Goal: Download file/media

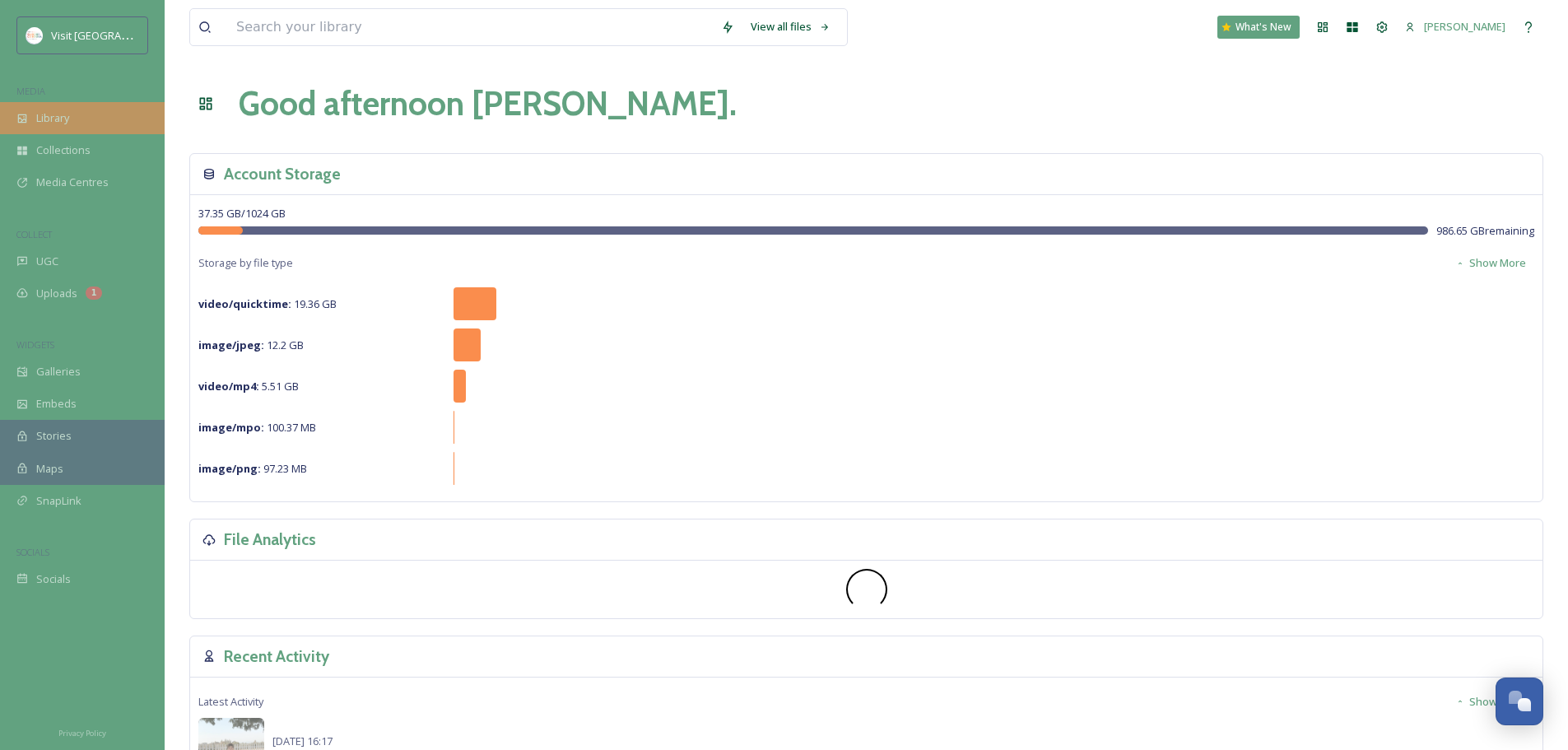
click at [83, 123] on div "Library" at bounding box center [82, 118] width 164 height 32
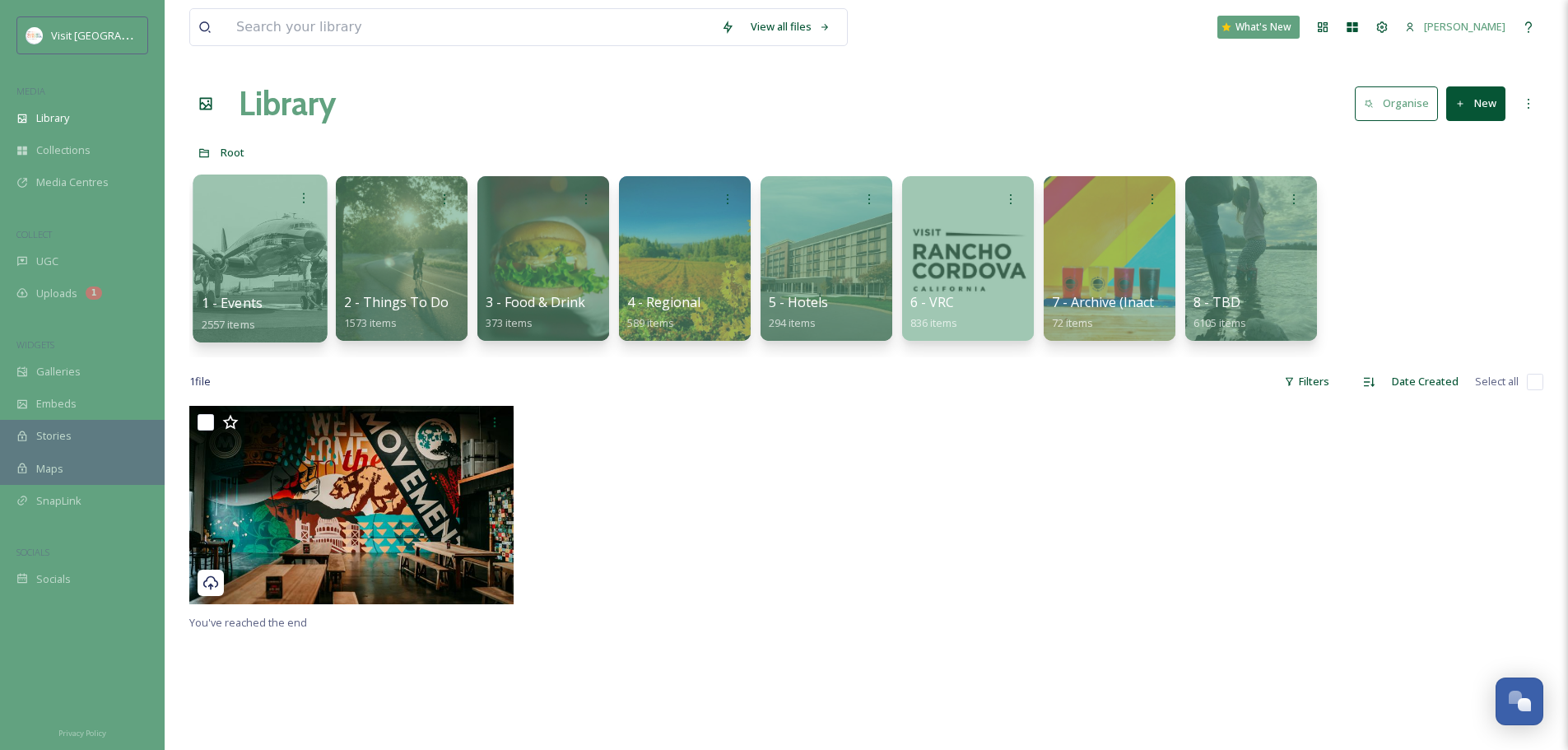
click at [249, 274] on div at bounding box center [260, 258] width 134 height 168
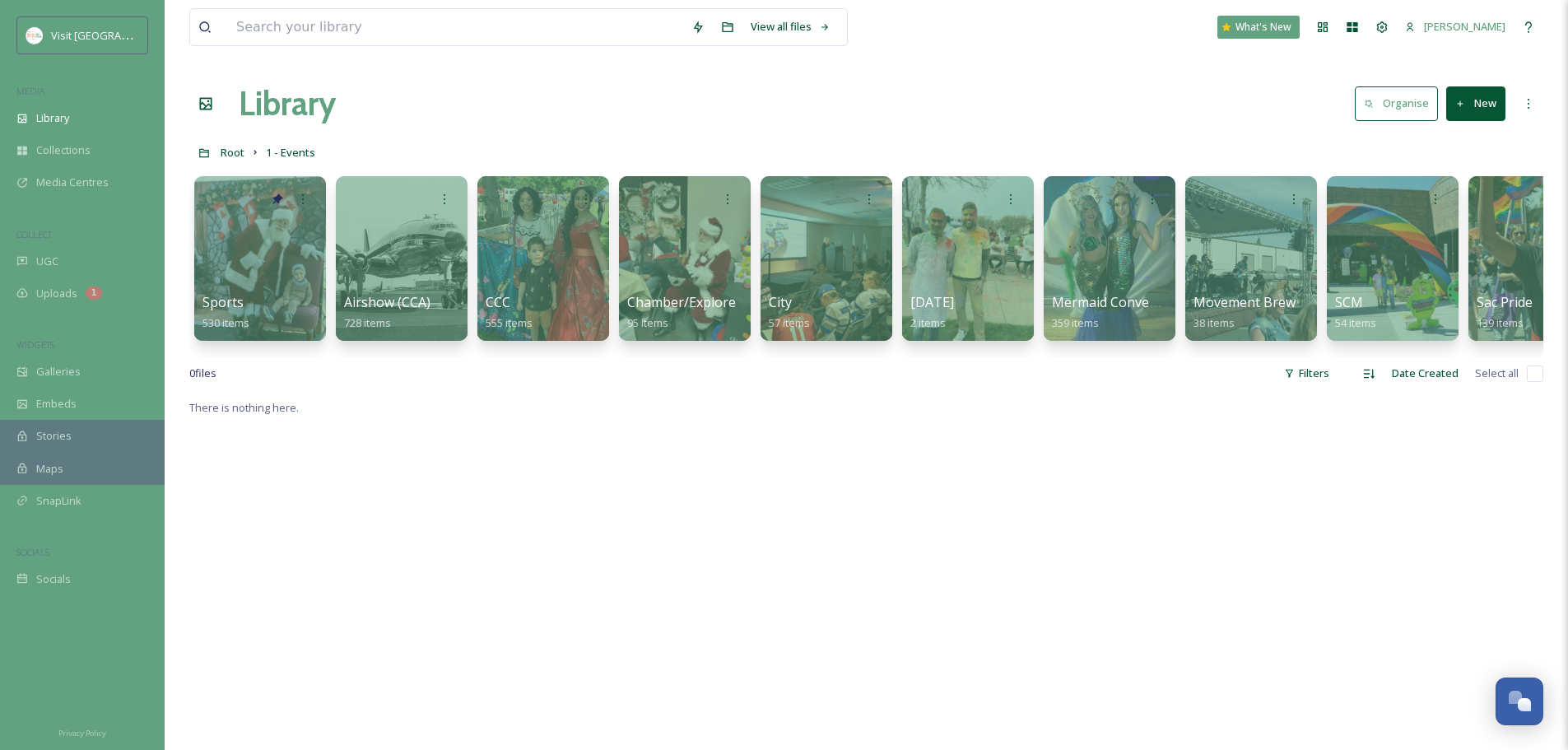
click at [249, 274] on div at bounding box center [260, 258] width 132 height 164
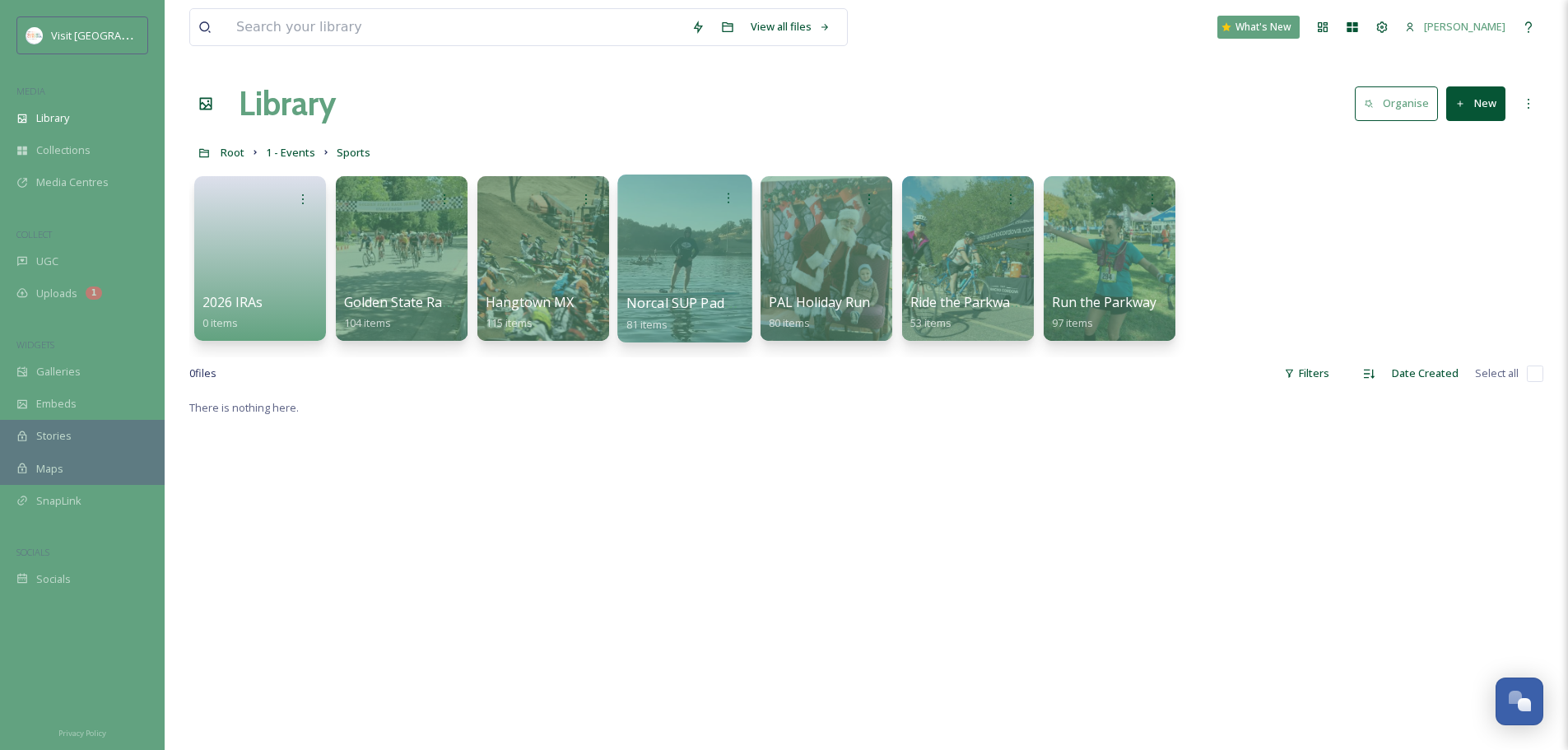
click at [704, 250] on div at bounding box center [684, 258] width 134 height 168
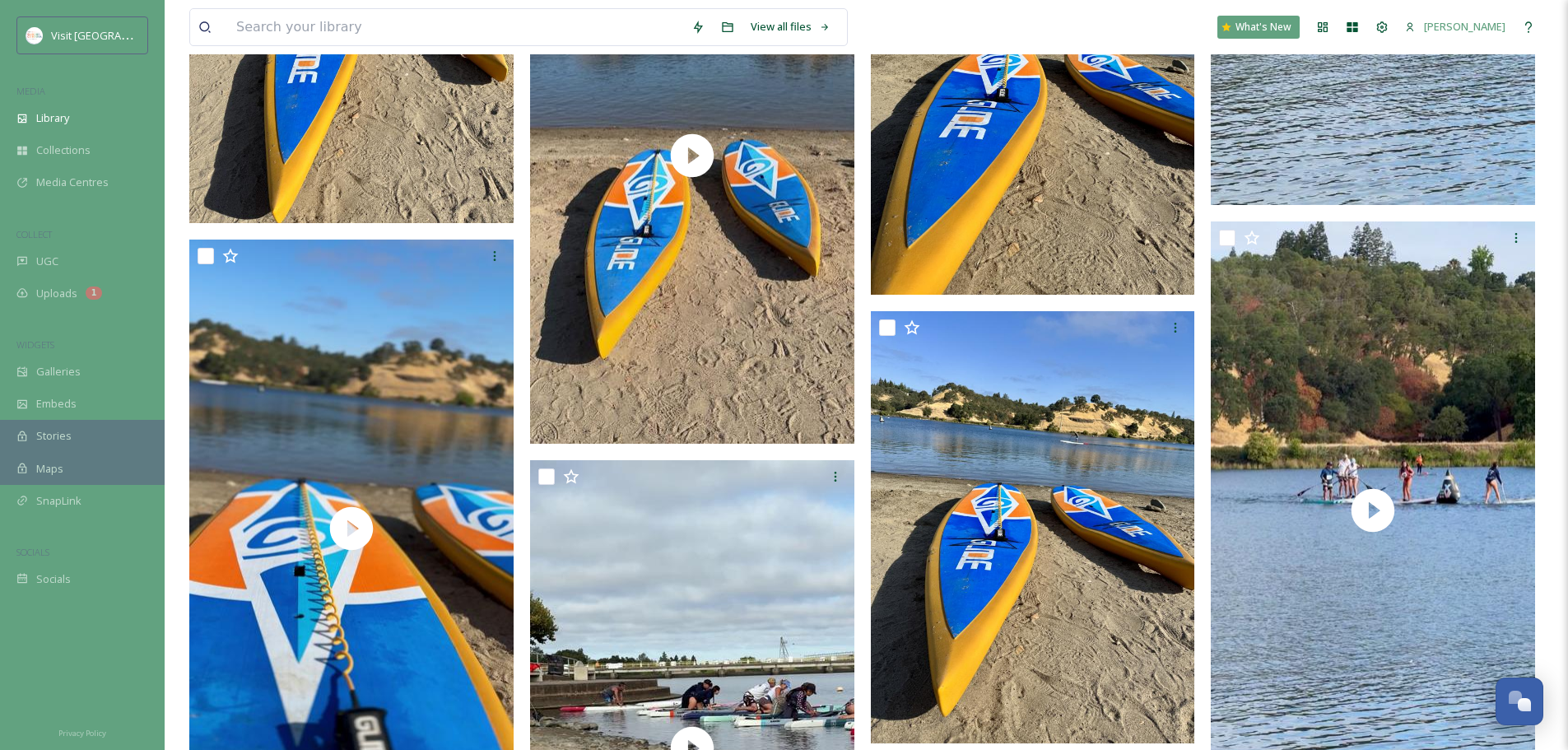
scroll to position [7956, 0]
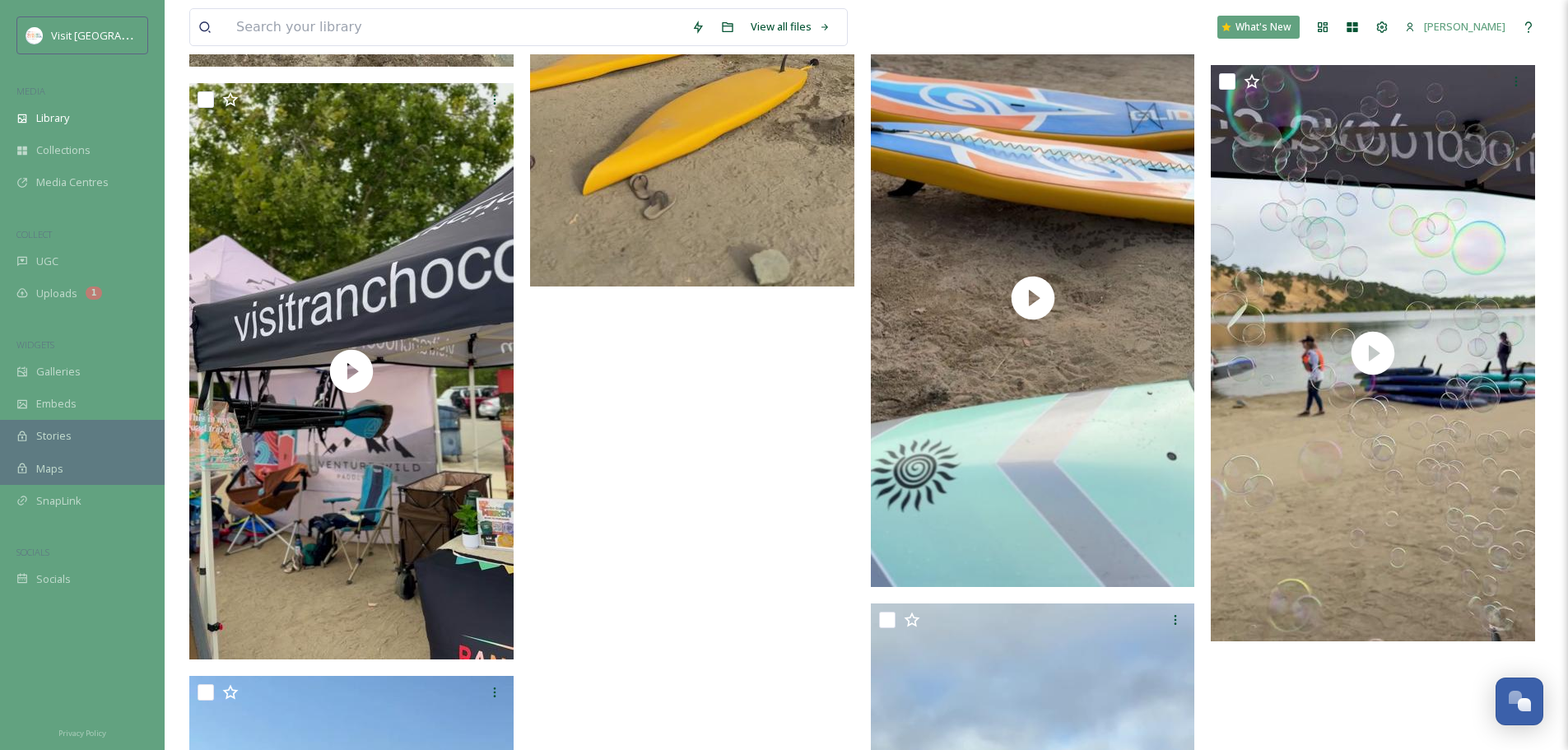
scroll to position [10021, 0]
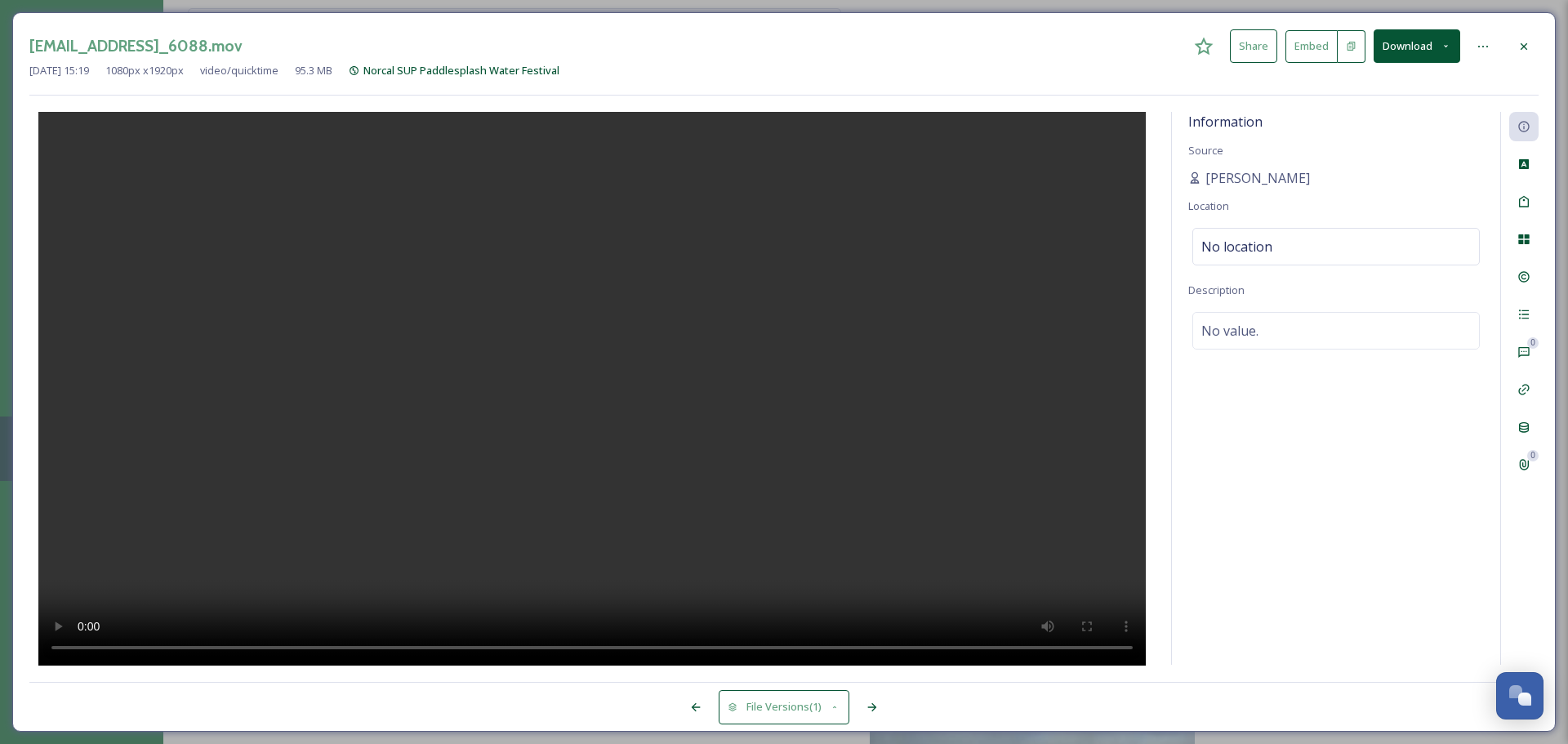
click at [1515, 58] on div at bounding box center [1524, 47] width 29 height 29
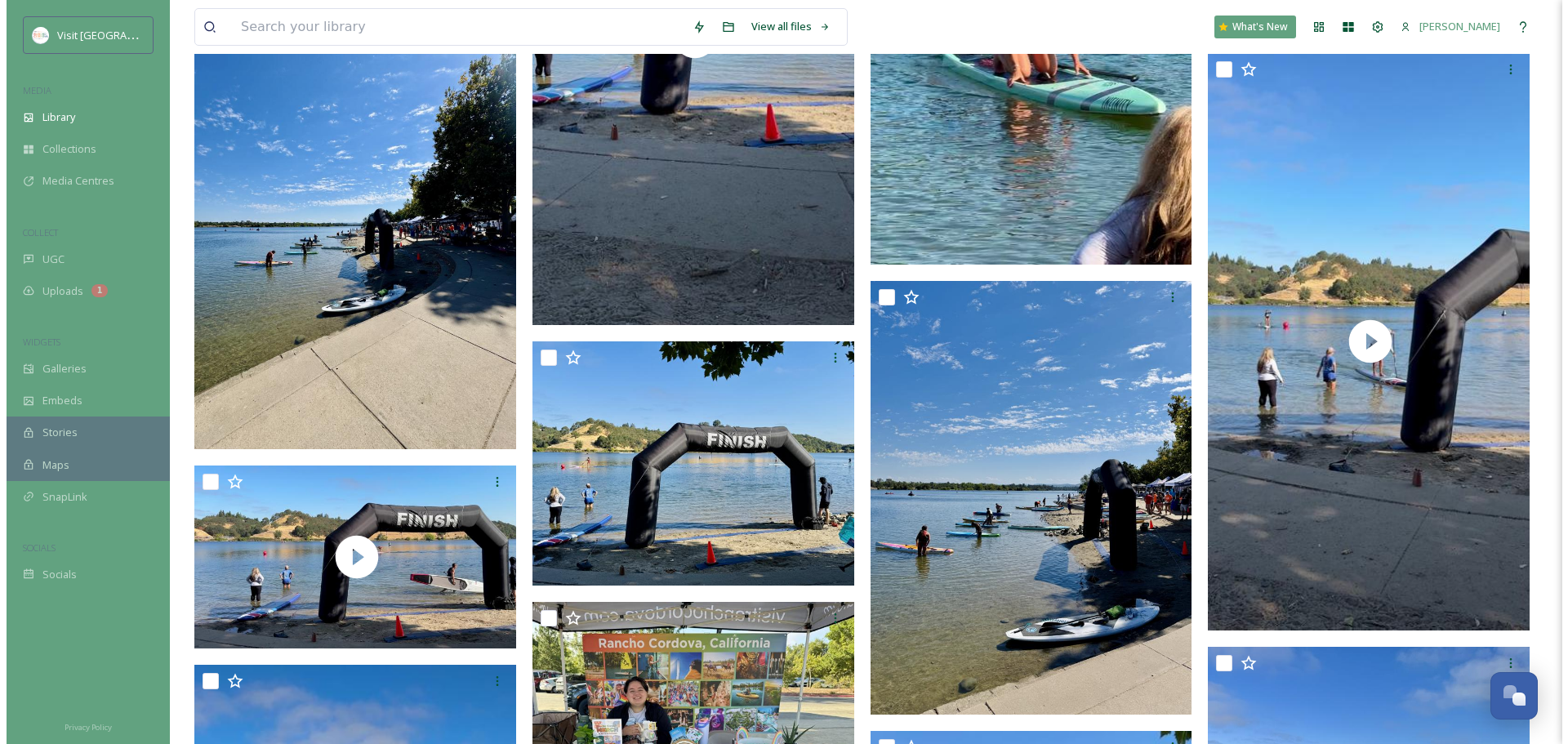
scroll to position [6539, 0]
